Goal: Book appointment/travel/reservation

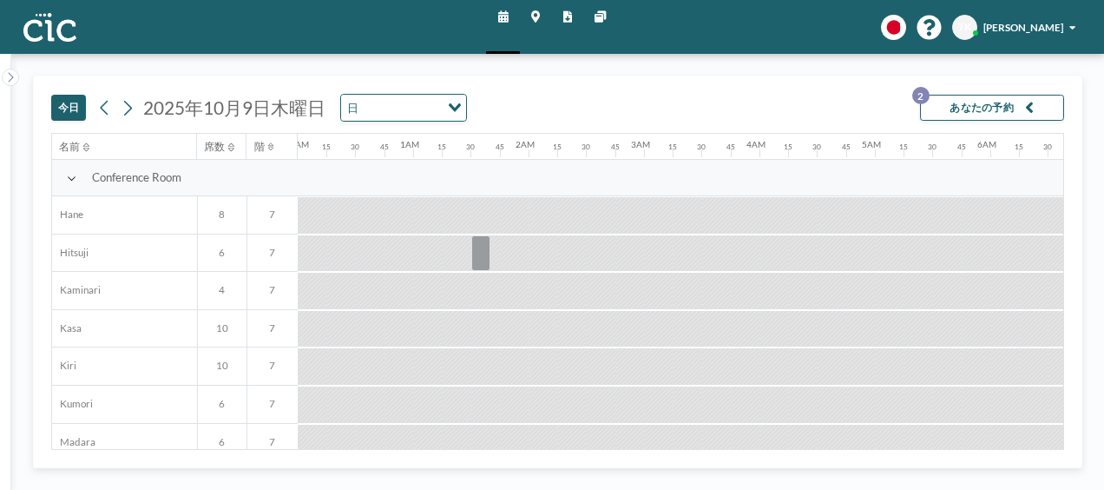
scroll to position [0, 903]
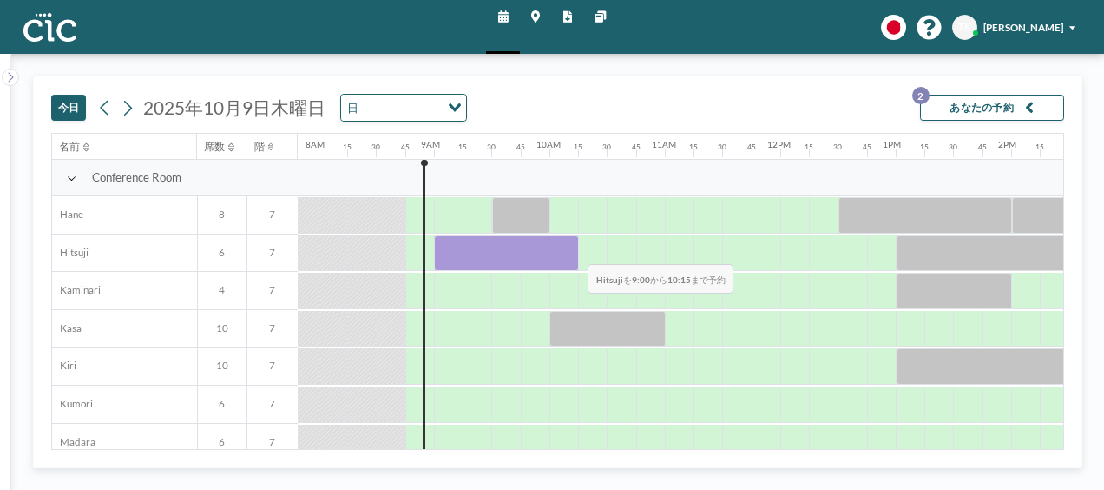
drag, startPoint x: 448, startPoint y: 254, endPoint x: 575, endPoint y: 250, distance: 126.8
click at [575, 250] on div at bounding box center [506, 253] width 144 height 36
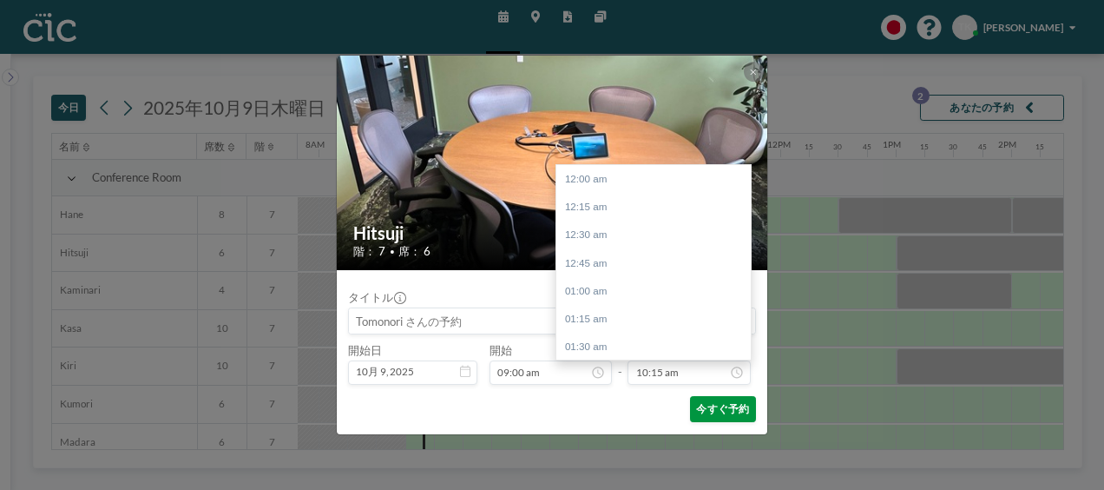
scroll to position [1149, 0]
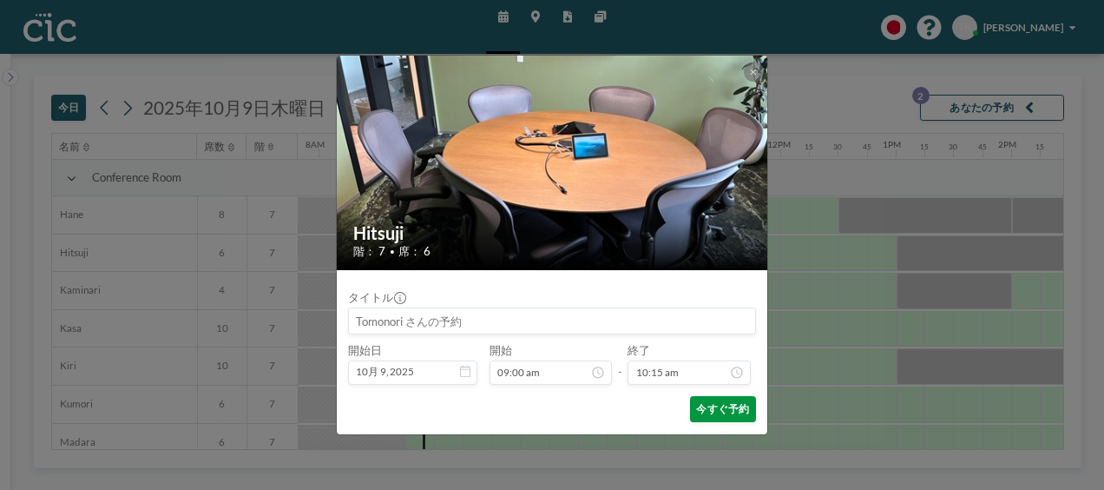
click at [723, 412] on button "今すぐ予約" at bounding box center [723, 409] width 66 height 26
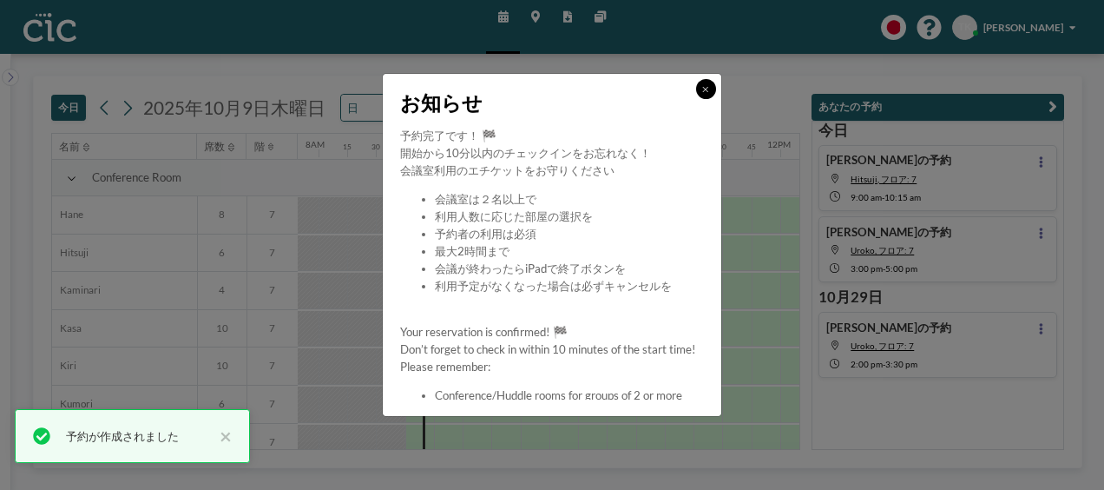
click at [707, 93] on icon at bounding box center [705, 89] width 6 height 9
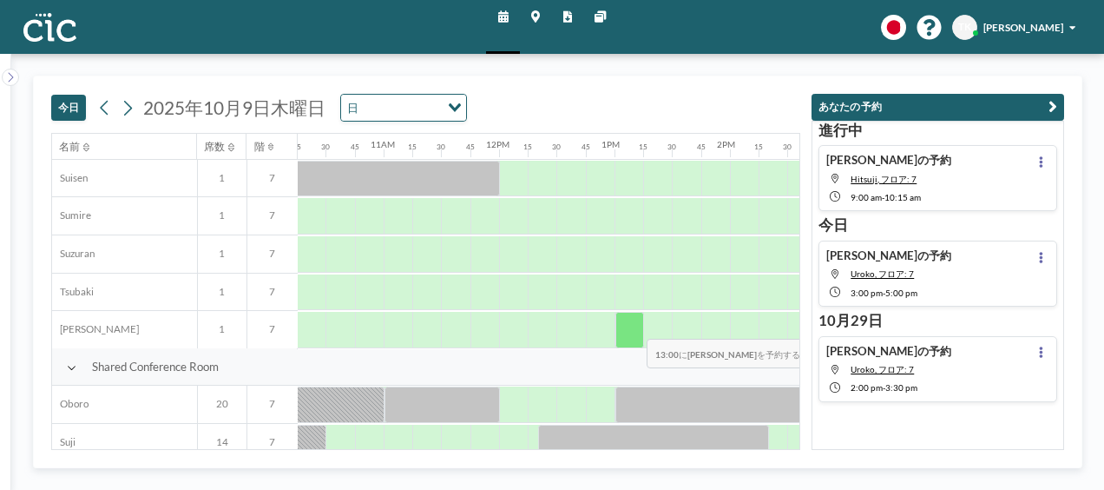
scroll to position [1075, 1184]
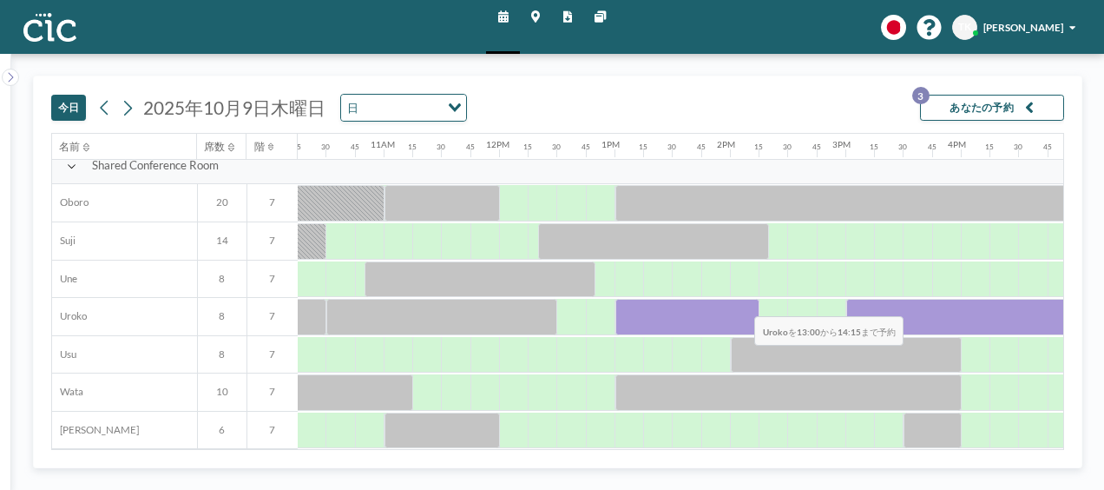
drag, startPoint x: 622, startPoint y: 299, endPoint x: 741, endPoint y: 302, distance: 119.9
click at [741, 302] on div at bounding box center [688, 317] width 144 height 36
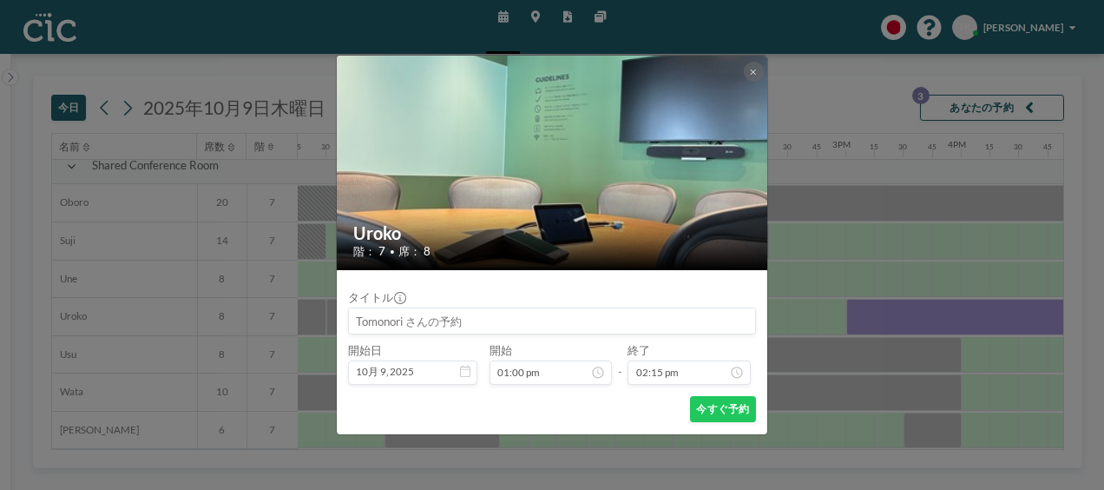
scroll to position [1598, 0]
click at [751, 76] on button at bounding box center [754, 72] width 20 height 20
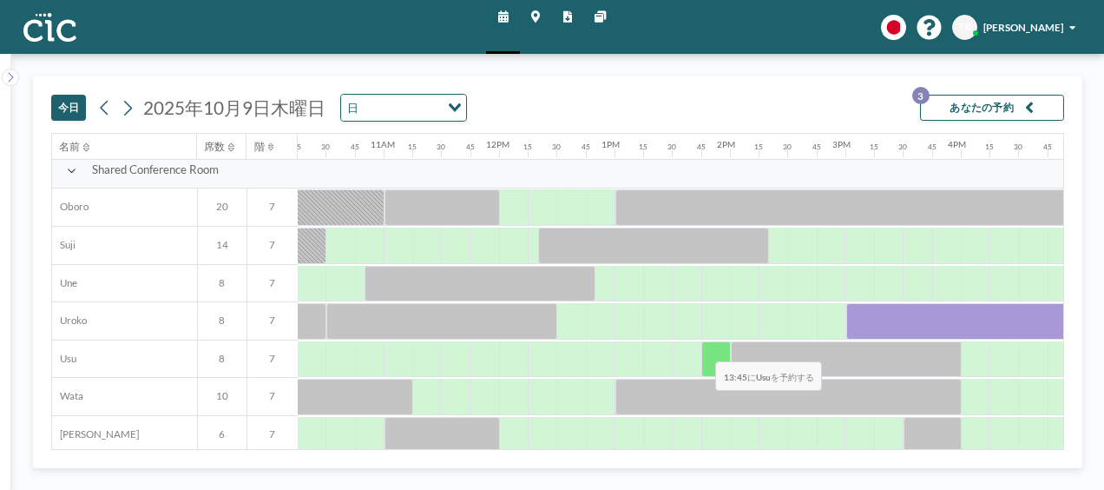
scroll to position [1075, 1184]
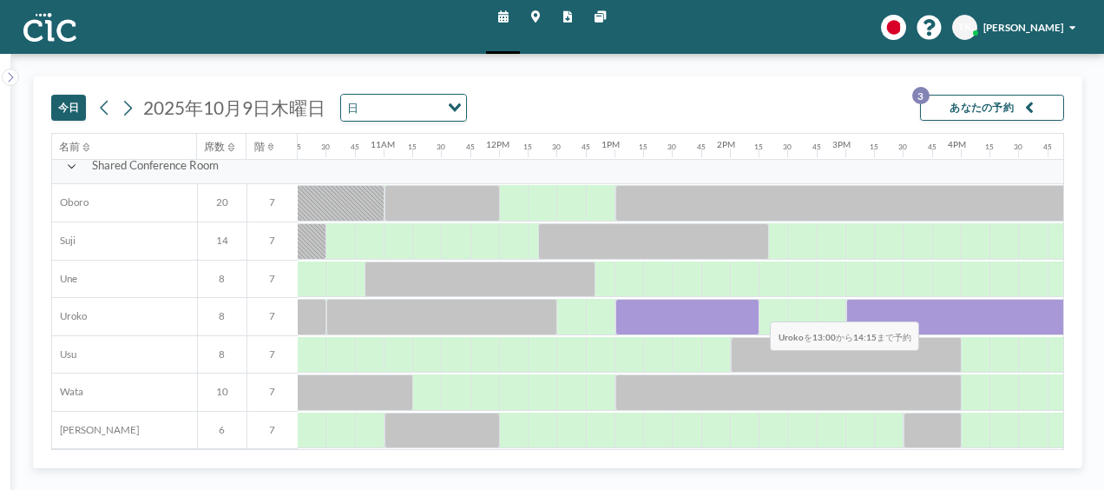
drag, startPoint x: 628, startPoint y: 308, endPoint x: 757, endPoint y: 307, distance: 129.4
click at [757, 307] on div at bounding box center [688, 317] width 144 height 36
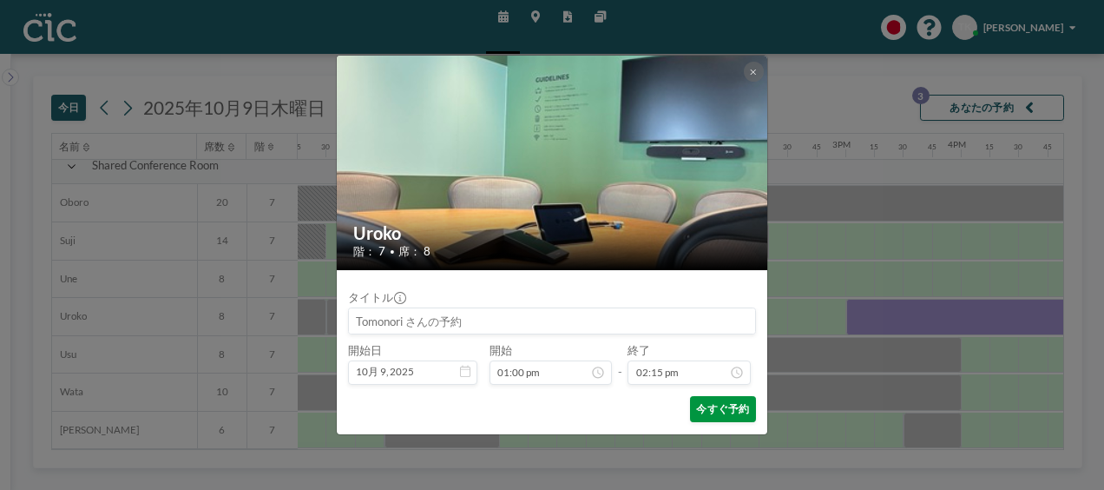
scroll to position [1598, 0]
click at [735, 405] on button "今すぐ予約" at bounding box center [723, 409] width 66 height 26
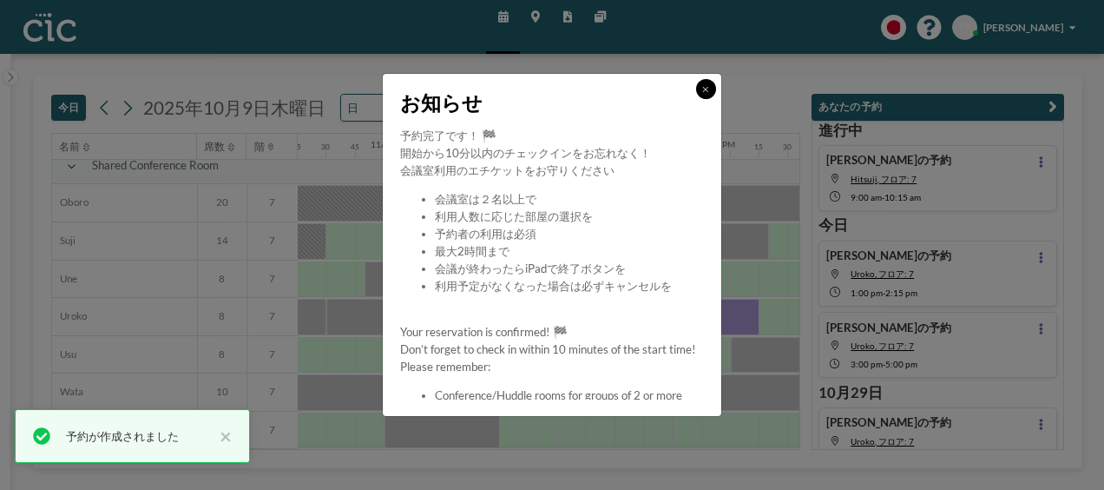
click at [705, 87] on icon at bounding box center [705, 89] width 6 height 9
